Goal: Task Accomplishment & Management: Use online tool/utility

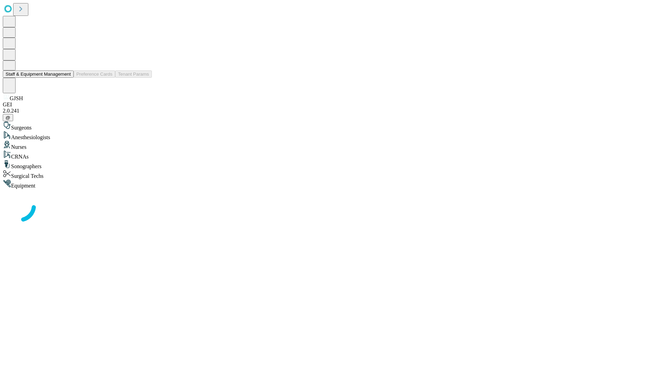
click at [66, 78] on button "Staff & Equipment Management" at bounding box center [38, 74] width 71 height 7
